Goal: Find specific page/section: Find specific page/section

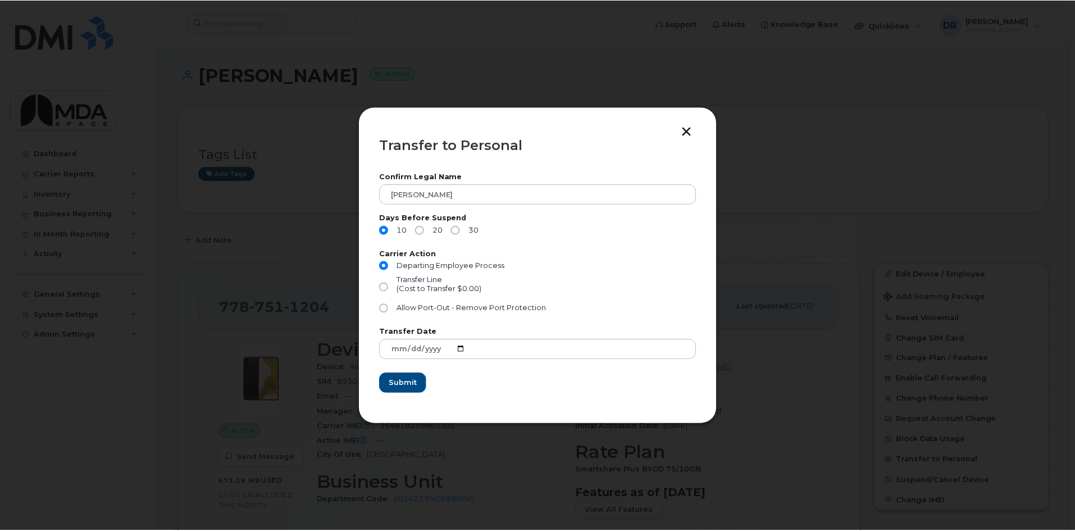
scroll to position [169, 0]
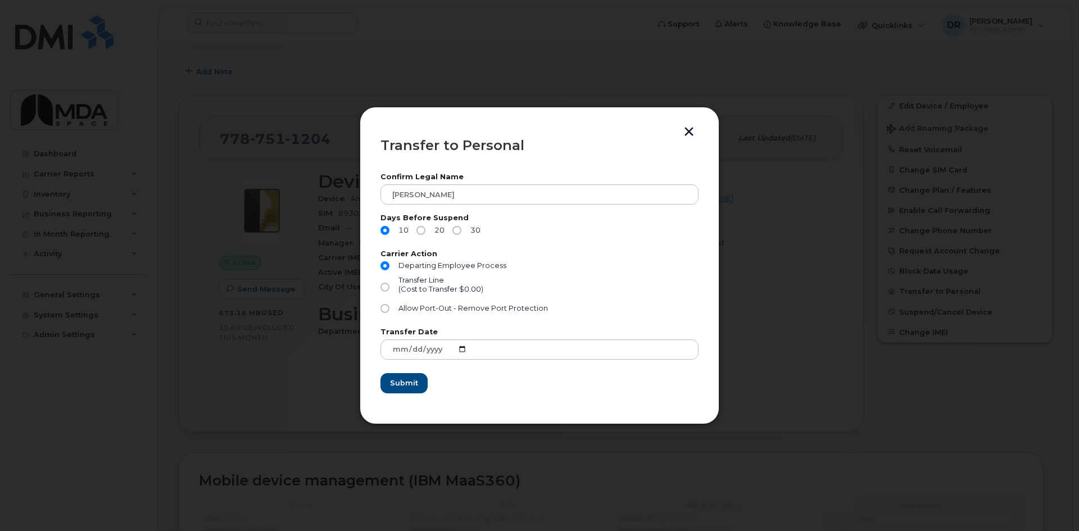
click at [682, 136] on button "button" at bounding box center [688, 133] width 17 height 12
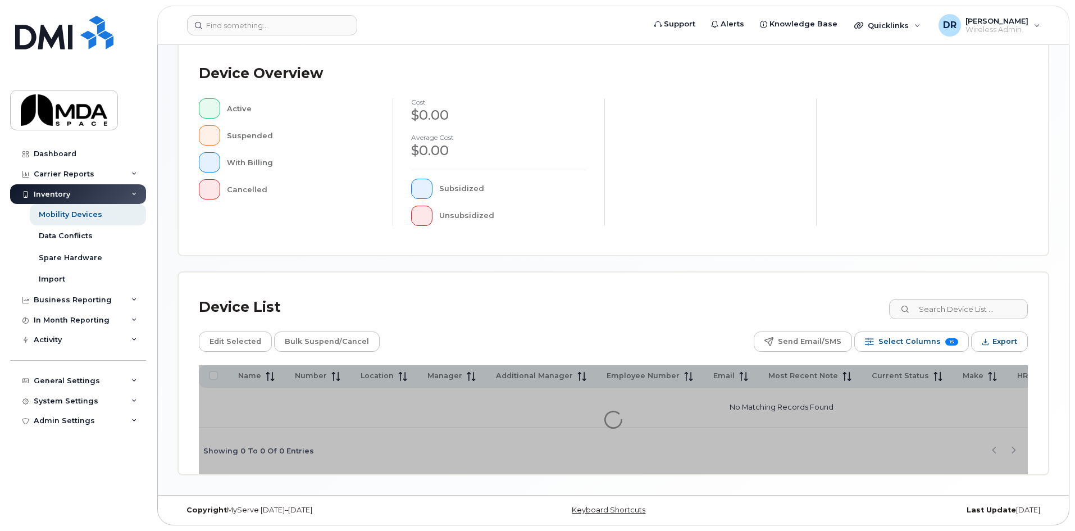
scroll to position [245, 0]
click at [971, 308] on input at bounding box center [958, 309] width 140 height 20
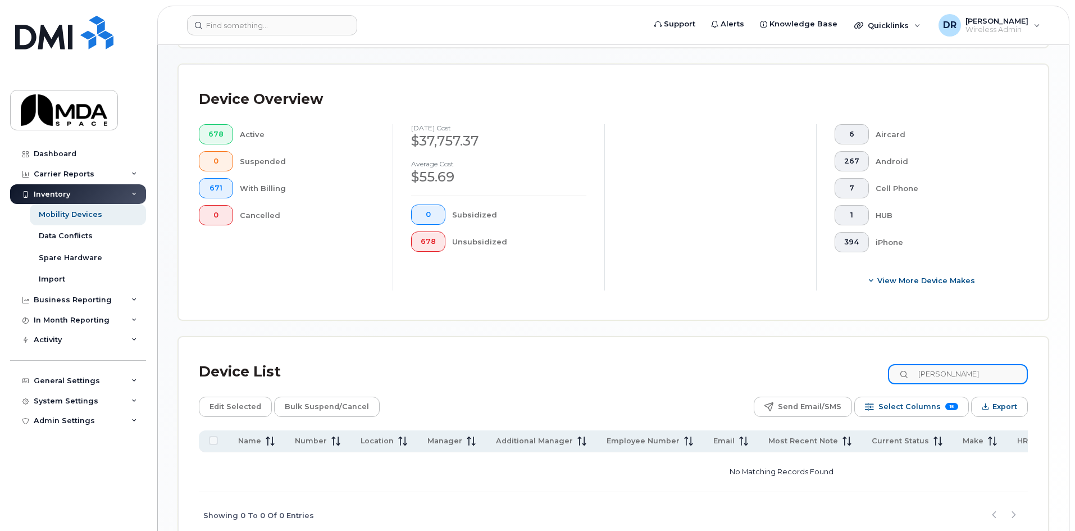
type input "alex dou"
